Goal: Use online tool/utility: Utilize a website feature to perform a specific function

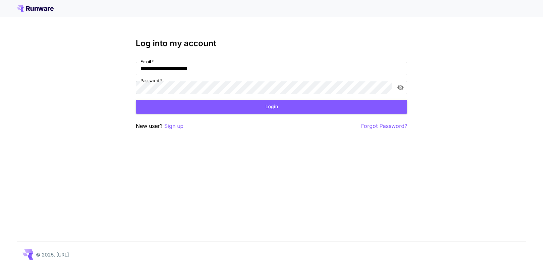
click at [268, 107] on button "Login" at bounding box center [271, 107] width 271 height 14
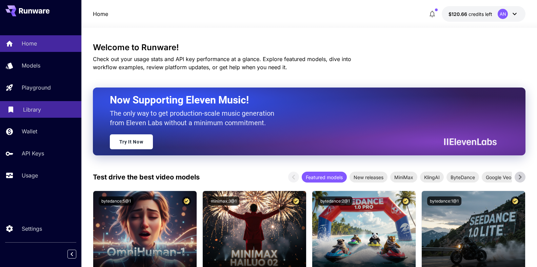
click at [28, 106] on link "Library" at bounding box center [40, 109] width 81 height 17
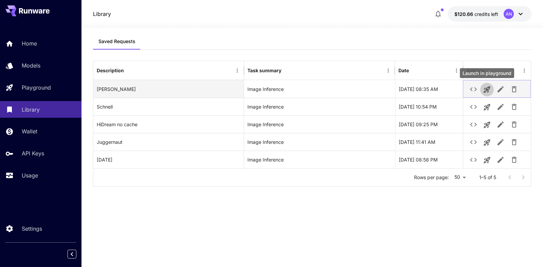
click at [486, 89] on icon "Launch in playground" at bounding box center [486, 90] width 6 height 6
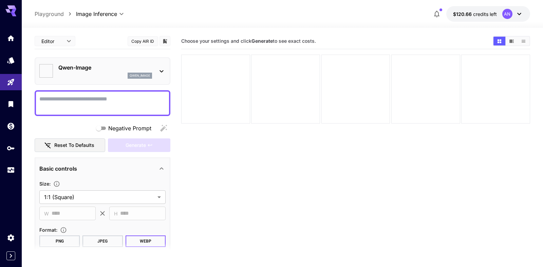
type input "**********"
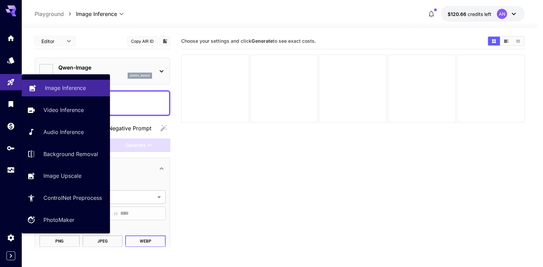
type input "**********"
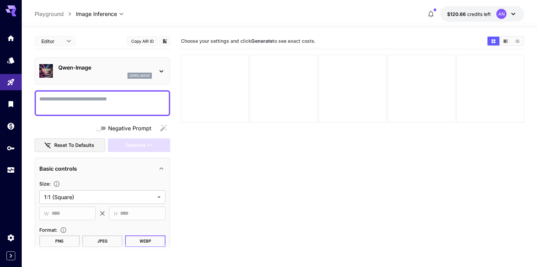
click at [137, 103] on textarea "Negative Prompt" at bounding box center [102, 103] width 126 height 16
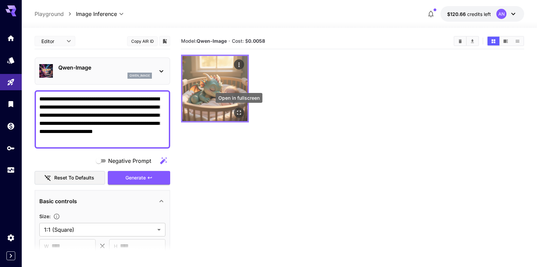
click at [239, 109] on button "Open in fullscreen" at bounding box center [239, 113] width 10 height 10
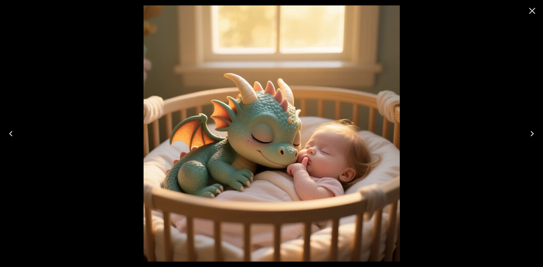
click at [528, 11] on icon "Close" at bounding box center [532, 10] width 11 height 11
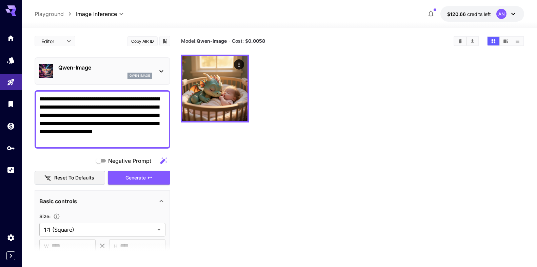
click at [125, 99] on textarea "**********" at bounding box center [99, 119] width 121 height 49
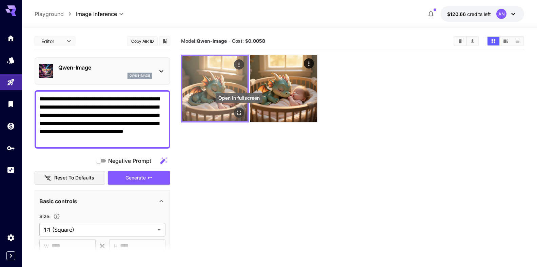
click at [238, 110] on icon "Open in fullscreen" at bounding box center [239, 112] width 7 height 7
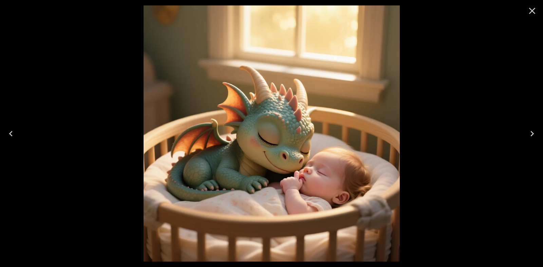
click at [528, 10] on icon "Close" at bounding box center [532, 10] width 11 height 11
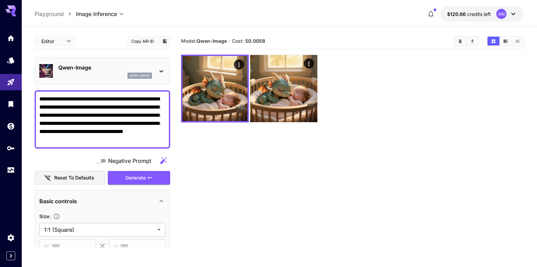
drag, startPoint x: 60, startPoint y: 123, endPoint x: 154, endPoint y: 123, distance: 94.3
click at [154, 123] on textarea "**********" at bounding box center [99, 119] width 121 height 49
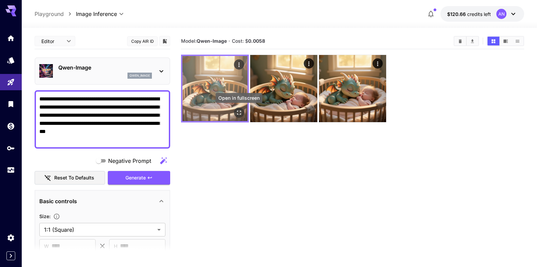
type textarea "**********"
click at [237, 113] on icon "Open in fullscreen" at bounding box center [239, 112] width 7 height 7
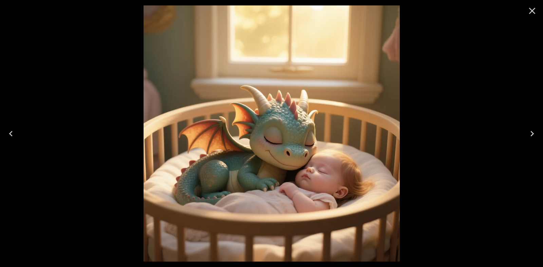
click at [528, 12] on icon "Close" at bounding box center [532, 10] width 11 height 11
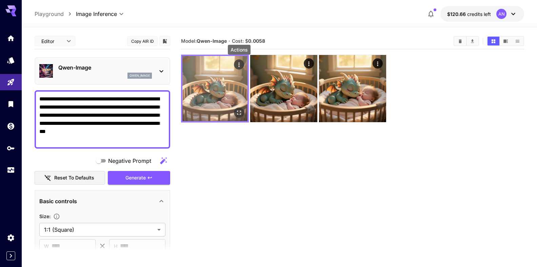
click at [237, 62] on icon "Actions" at bounding box center [239, 64] width 7 height 7
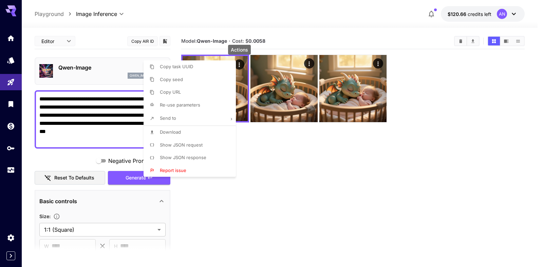
click at [171, 134] on span "Download" at bounding box center [170, 131] width 21 height 5
click at [78, 69] on div at bounding box center [271, 133] width 543 height 267
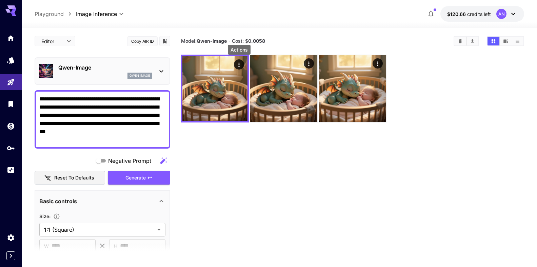
click at [82, 66] on p "Qwen-Image" at bounding box center [105, 67] width 94 height 8
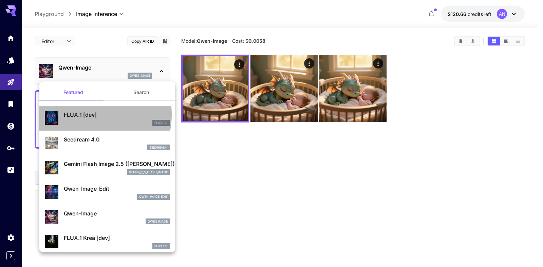
drag, startPoint x: 85, startPoint y: 114, endPoint x: 108, endPoint y: 191, distance: 79.5
click at [84, 114] on p "FLUX.1 [dev]" at bounding box center [117, 115] width 106 height 8
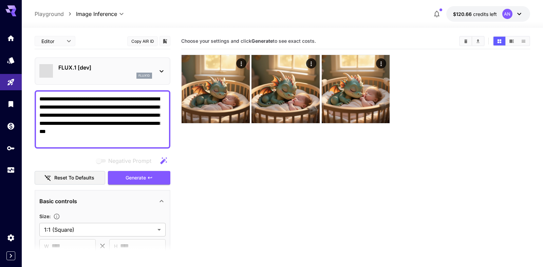
type input "**"
type input "***"
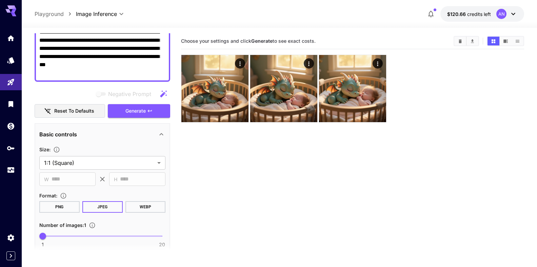
scroll to position [77, 0]
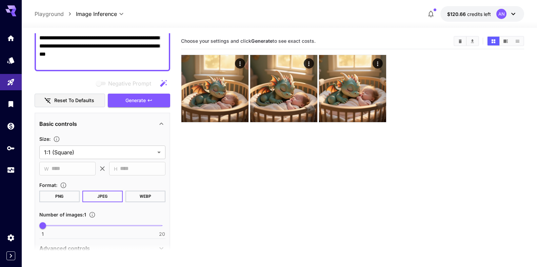
click at [138, 197] on button "WEBP" at bounding box center [145, 197] width 40 height 12
click at [130, 97] on span "Generate" at bounding box center [136, 100] width 20 height 8
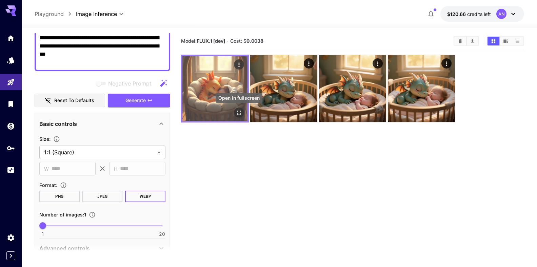
click at [238, 113] on icon "Open in fullscreen" at bounding box center [239, 112] width 7 height 7
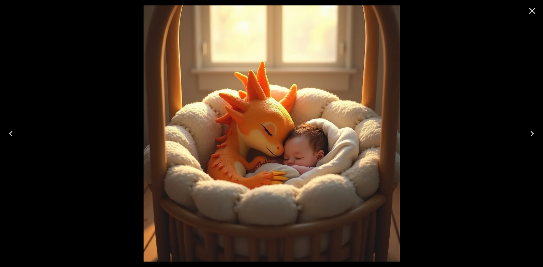
click at [526, 7] on button "Close" at bounding box center [532, 11] width 16 height 16
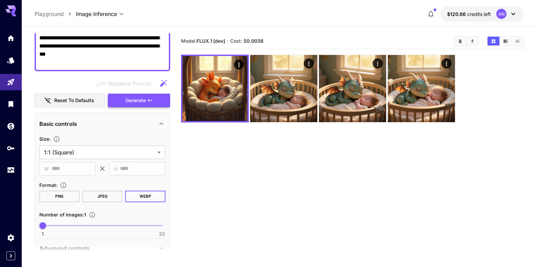
click at [140, 101] on span "Generate" at bounding box center [136, 100] width 20 height 8
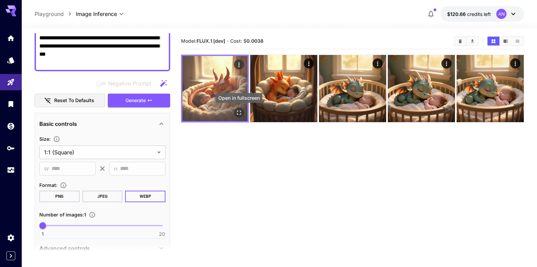
click at [241, 113] on icon "Open in fullscreen" at bounding box center [239, 112] width 7 height 7
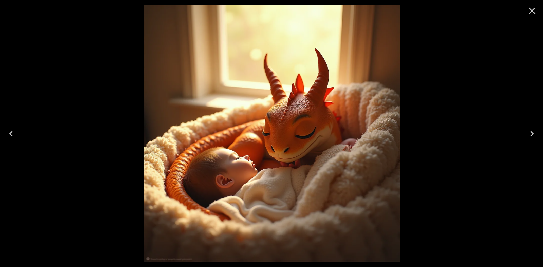
click at [531, 10] on icon "Close" at bounding box center [532, 11] width 6 height 6
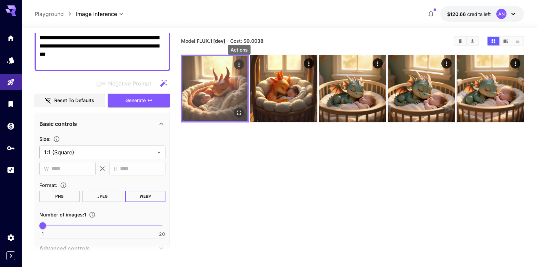
click at [238, 65] on icon "Actions" at bounding box center [239, 64] width 7 height 7
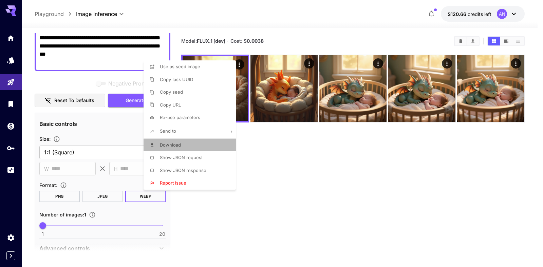
click at [178, 143] on span "Download" at bounding box center [170, 144] width 21 height 5
click at [95, 80] on div at bounding box center [271, 133] width 543 height 267
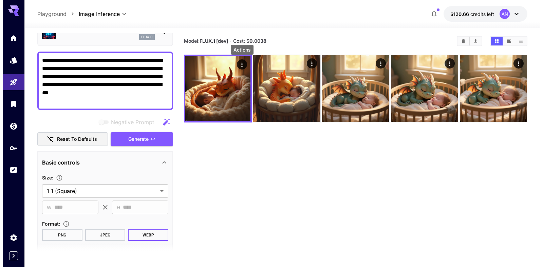
scroll to position [0, 0]
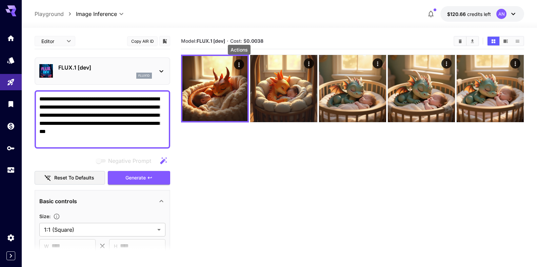
click at [76, 68] on p "FLUX.1 [dev]" at bounding box center [105, 67] width 94 height 8
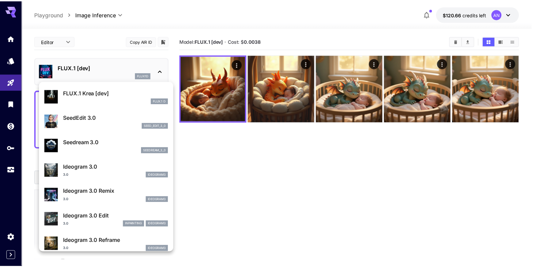
scroll to position [155, 0]
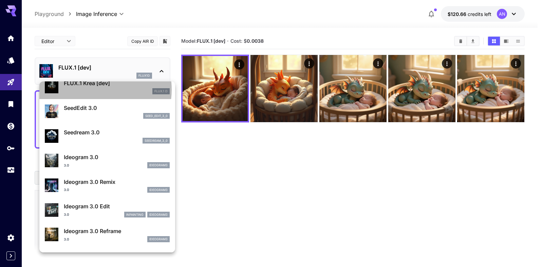
click at [95, 90] on div "FLUX.1 D" at bounding box center [117, 91] width 106 height 6
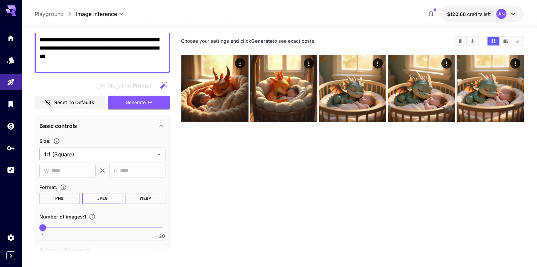
scroll to position [77, 0]
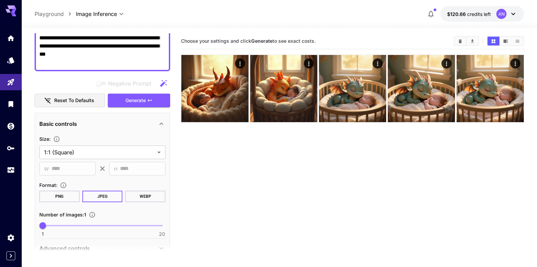
click at [142, 198] on button "WEBP" at bounding box center [145, 197] width 40 height 12
click at [130, 103] on span "Generate" at bounding box center [136, 100] width 20 height 8
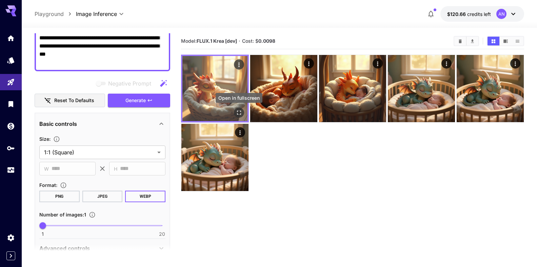
click at [241, 114] on icon "Open in fullscreen" at bounding box center [239, 113] width 4 height 4
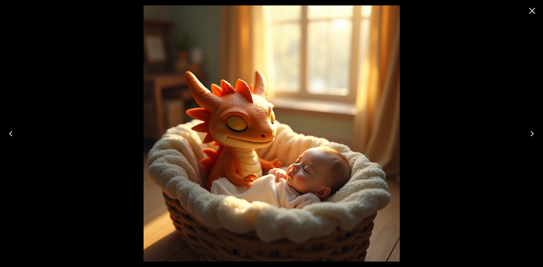
click at [527, 10] on icon "Close" at bounding box center [532, 10] width 11 height 11
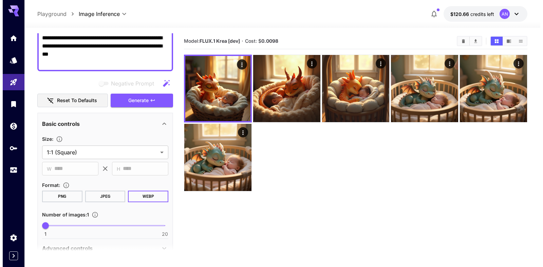
scroll to position [0, 0]
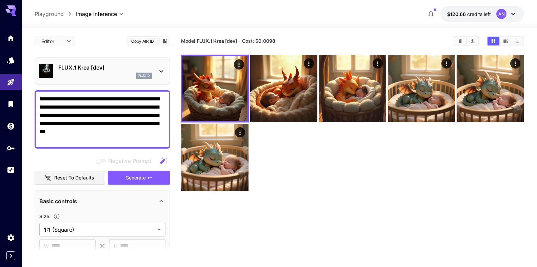
click at [98, 73] on div "FLUX.1 Krea [dev] flux1d" at bounding box center [105, 70] width 94 height 15
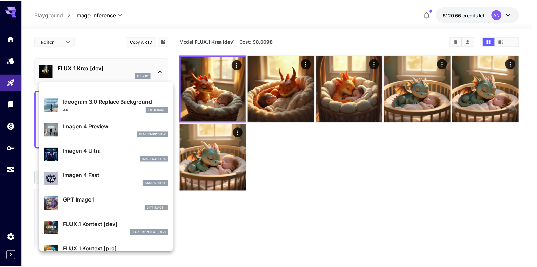
scroll to position [349, 0]
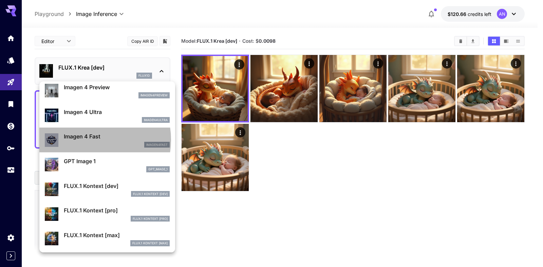
click at [89, 140] on p "Imagen 4 Fast" at bounding box center [117, 136] width 106 height 8
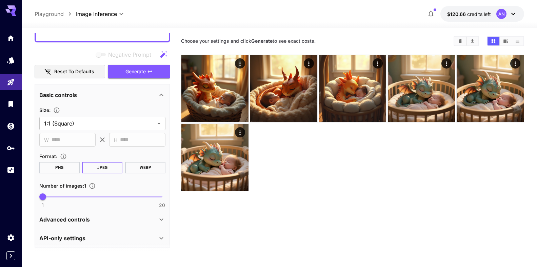
scroll to position [111, 0]
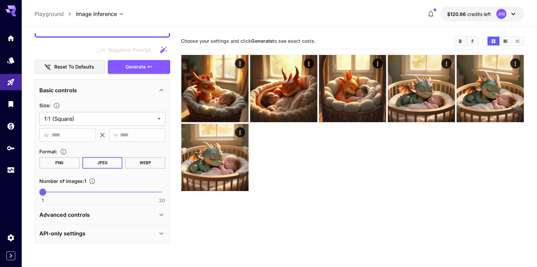
click at [139, 166] on button "WEBP" at bounding box center [145, 163] width 40 height 12
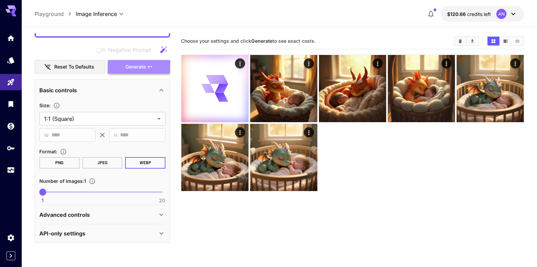
click at [136, 71] on span "Generate" at bounding box center [136, 67] width 20 height 8
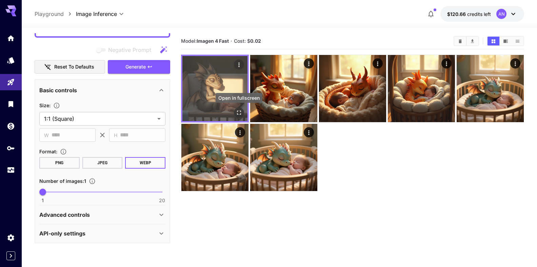
click at [238, 111] on icon "Open in fullscreen" at bounding box center [239, 112] width 7 height 7
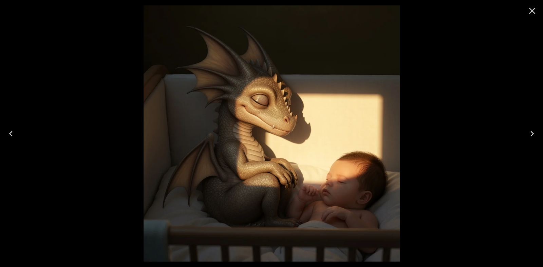
click at [527, 10] on icon "Close" at bounding box center [532, 10] width 11 height 11
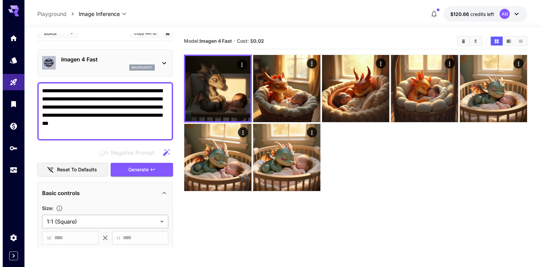
scroll to position [0, 0]
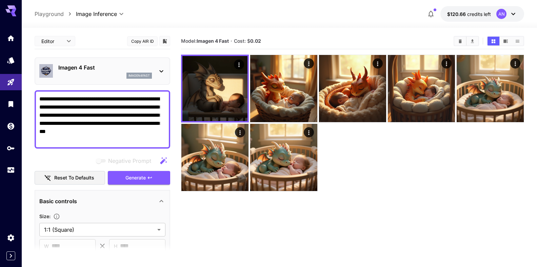
click at [84, 65] on p "Imagen 4 Fast" at bounding box center [105, 67] width 94 height 8
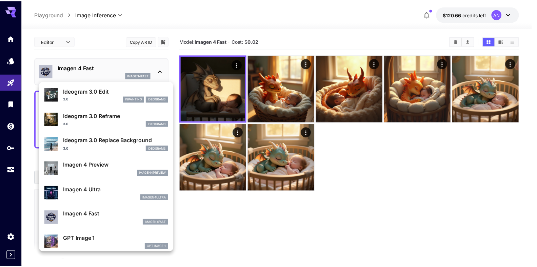
scroll to position [310, 0]
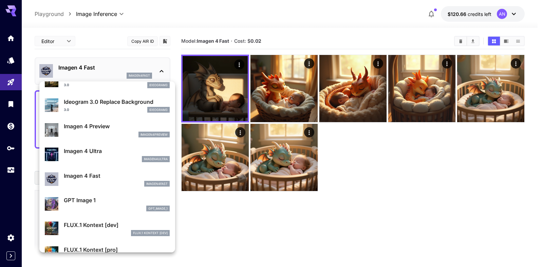
click at [81, 153] on p "Imagen 4 Ultra" at bounding box center [117, 151] width 106 height 8
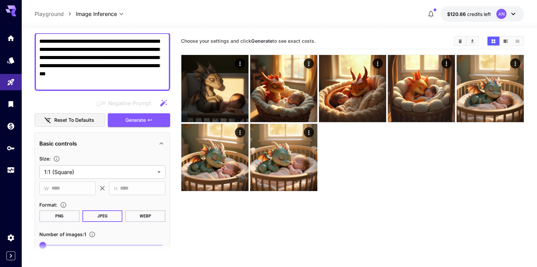
scroll to position [77, 0]
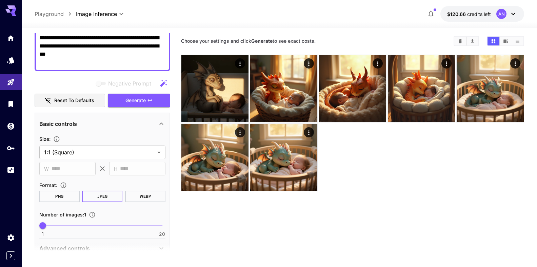
click at [139, 195] on button "WEBP" at bounding box center [145, 197] width 40 height 12
click at [130, 101] on span "Generate" at bounding box center [136, 100] width 20 height 8
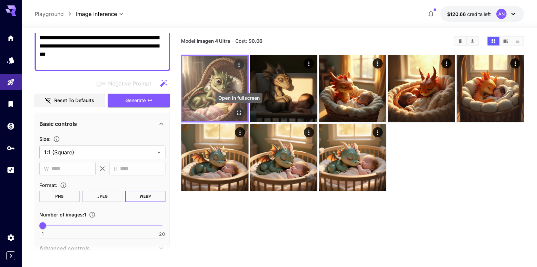
click at [240, 115] on icon "Open in fullscreen" at bounding box center [239, 112] width 7 height 7
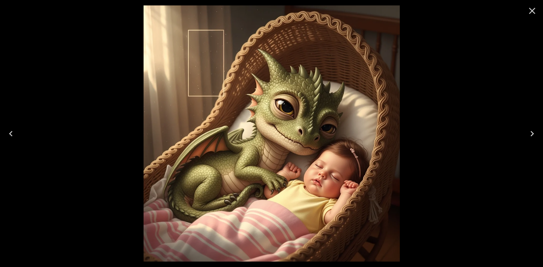
click at [534, 11] on icon "Close" at bounding box center [532, 10] width 11 height 11
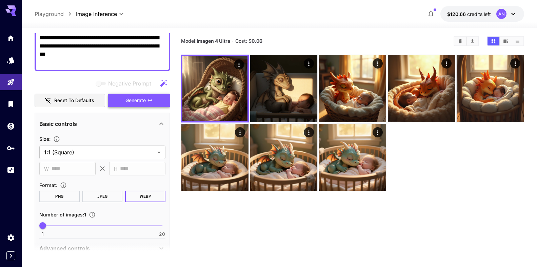
click at [130, 100] on span "Generate" at bounding box center [136, 100] width 20 height 8
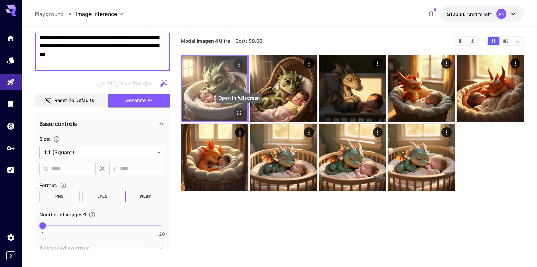
click at [236, 111] on icon "Open in fullscreen" at bounding box center [239, 112] width 7 height 7
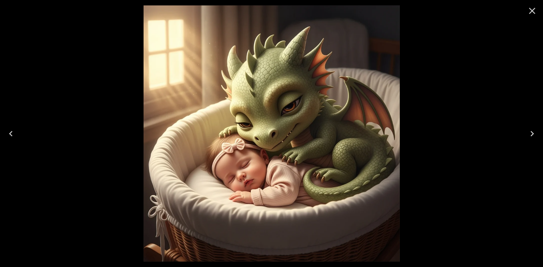
click at [537, 8] on icon "Close" at bounding box center [532, 10] width 11 height 11
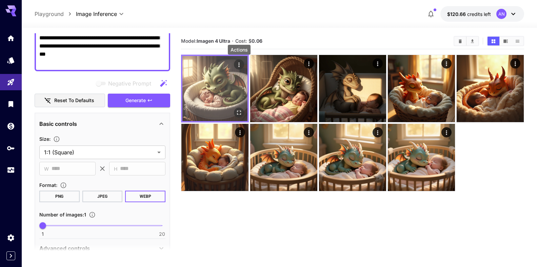
click at [239, 64] on icon "Actions" at bounding box center [238, 64] width 1 height 4
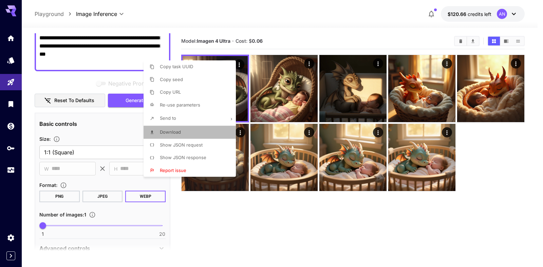
click at [179, 132] on span "Download" at bounding box center [170, 131] width 21 height 5
click at [362, 220] on div at bounding box center [271, 133] width 543 height 267
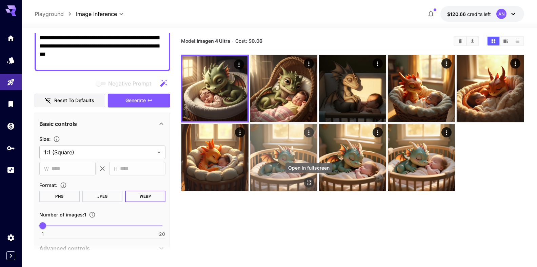
click at [307, 184] on icon "Open in fullscreen" at bounding box center [309, 182] width 7 height 7
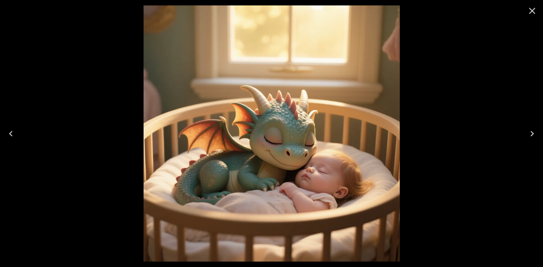
click at [532, 10] on icon "Close" at bounding box center [532, 11] width 6 height 6
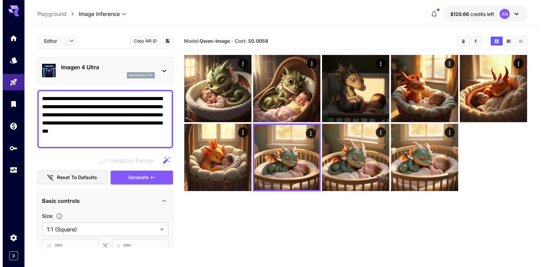
scroll to position [0, 0]
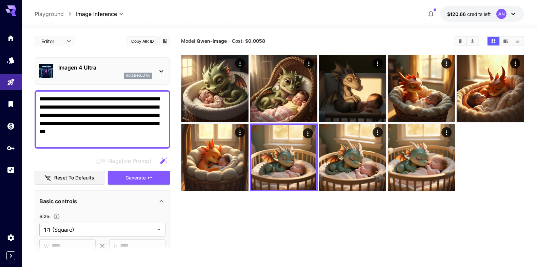
click at [77, 75] on div "imagen4ultra" at bounding box center [105, 76] width 94 height 6
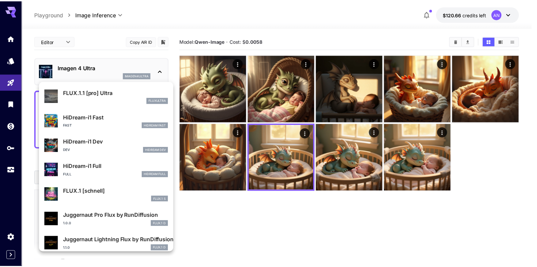
scroll to position [549, 0]
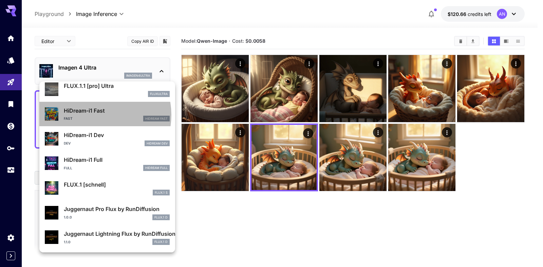
click at [95, 115] on div "HiDream-i1 Fast Fast HiDream Fast" at bounding box center [117, 114] width 106 height 15
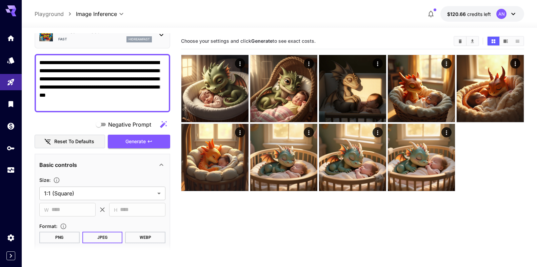
scroll to position [77, 0]
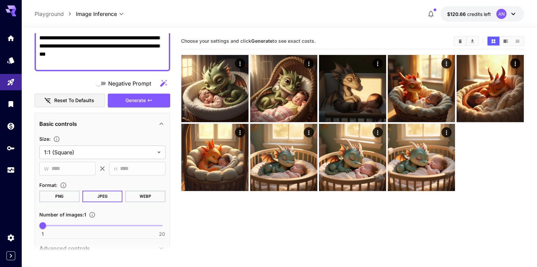
click at [141, 199] on button "WEBP" at bounding box center [145, 197] width 40 height 12
click at [126, 101] on span "Generate" at bounding box center [136, 100] width 20 height 8
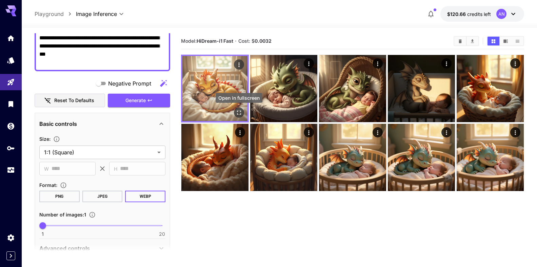
click at [240, 110] on icon "Open in fullscreen" at bounding box center [239, 112] width 7 height 7
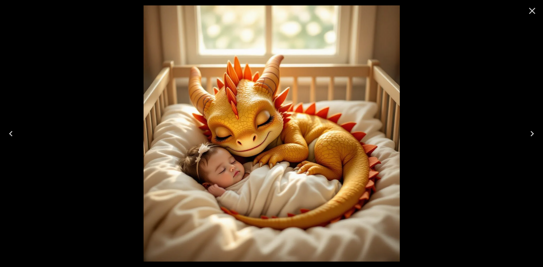
click at [534, 14] on icon "Close" at bounding box center [532, 10] width 11 height 11
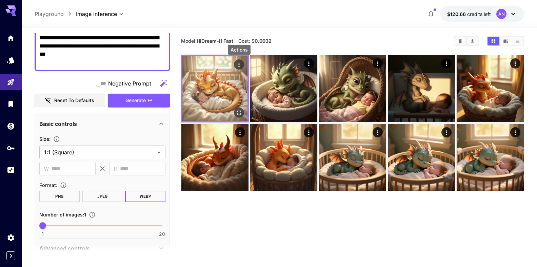
click at [236, 67] on icon "Actions" at bounding box center [239, 64] width 7 height 7
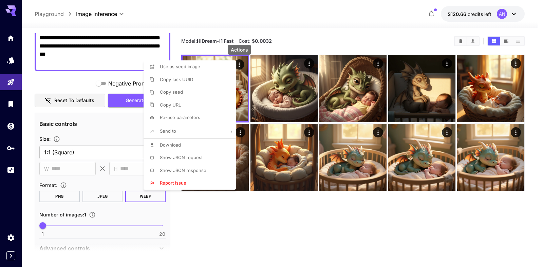
click at [172, 146] on span "Download" at bounding box center [170, 144] width 21 height 5
click at [110, 118] on div at bounding box center [271, 133] width 543 height 267
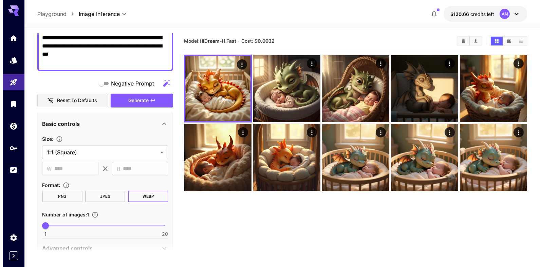
scroll to position [0, 0]
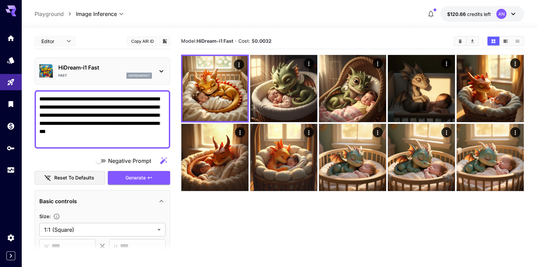
click at [86, 71] on p "HiDream-i1 Fast" at bounding box center [105, 67] width 94 height 8
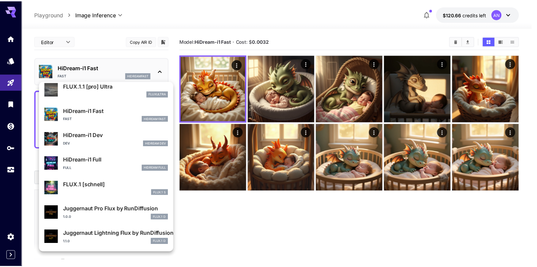
scroll to position [549, 0]
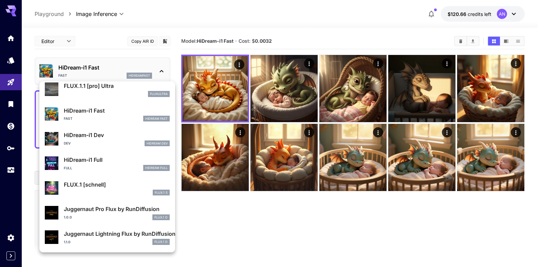
click at [89, 166] on div "Full HiDream Full" at bounding box center [117, 168] width 106 height 6
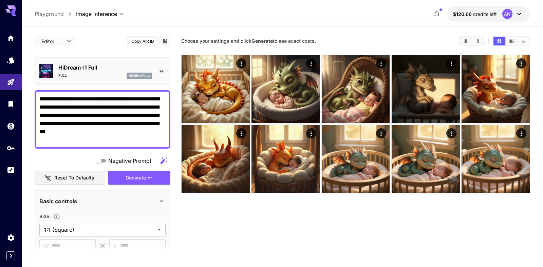
type input "**"
type input "***"
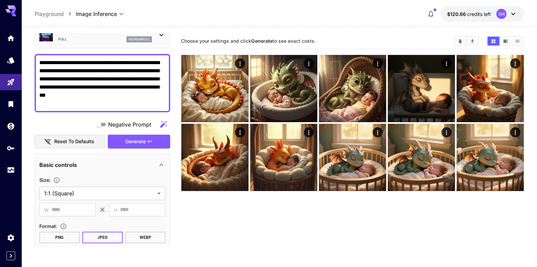
scroll to position [77, 0]
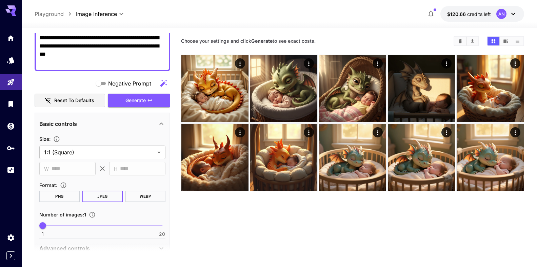
click at [145, 192] on button "WEBP" at bounding box center [145, 197] width 40 height 12
click at [129, 100] on span "Generate" at bounding box center [136, 100] width 20 height 8
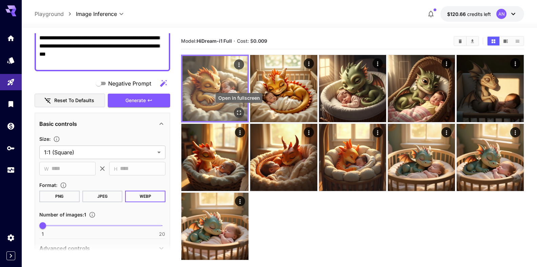
click at [239, 114] on icon "Open in fullscreen" at bounding box center [239, 112] width 7 height 7
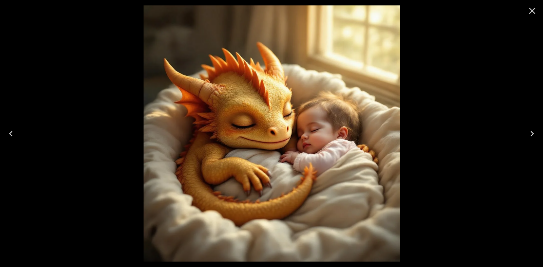
click at [528, 12] on icon "Close" at bounding box center [532, 10] width 11 height 11
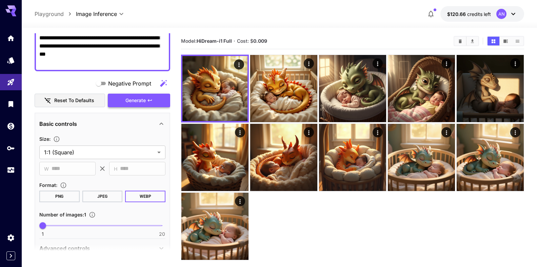
drag, startPoint x: 138, startPoint y: 102, endPoint x: 134, endPoint y: 105, distance: 4.3
click at [137, 103] on span "Generate" at bounding box center [136, 100] width 20 height 8
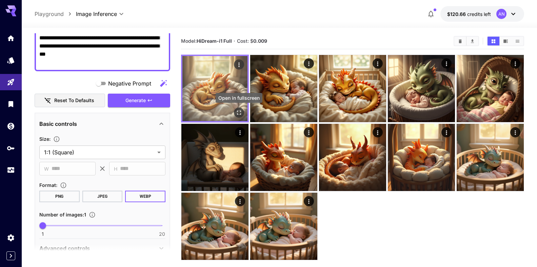
click at [240, 115] on icon "Open in fullscreen" at bounding box center [239, 112] width 7 height 7
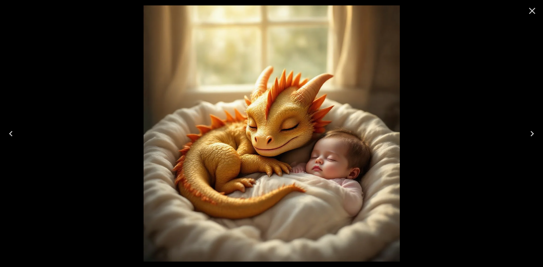
click at [529, 10] on icon "Close" at bounding box center [532, 10] width 11 height 11
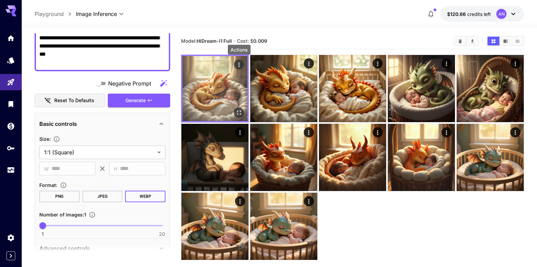
click at [239, 66] on icon "Actions" at bounding box center [238, 64] width 1 height 4
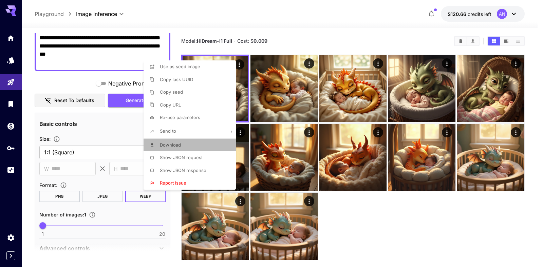
click at [167, 144] on span "Download" at bounding box center [170, 144] width 21 height 5
click at [364, 206] on div at bounding box center [271, 133] width 543 height 267
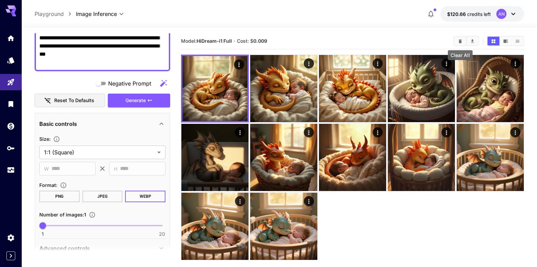
click at [460, 42] on icon "Clear All" at bounding box center [460, 41] width 3 height 4
